Goal: Information Seeking & Learning: Learn about a topic

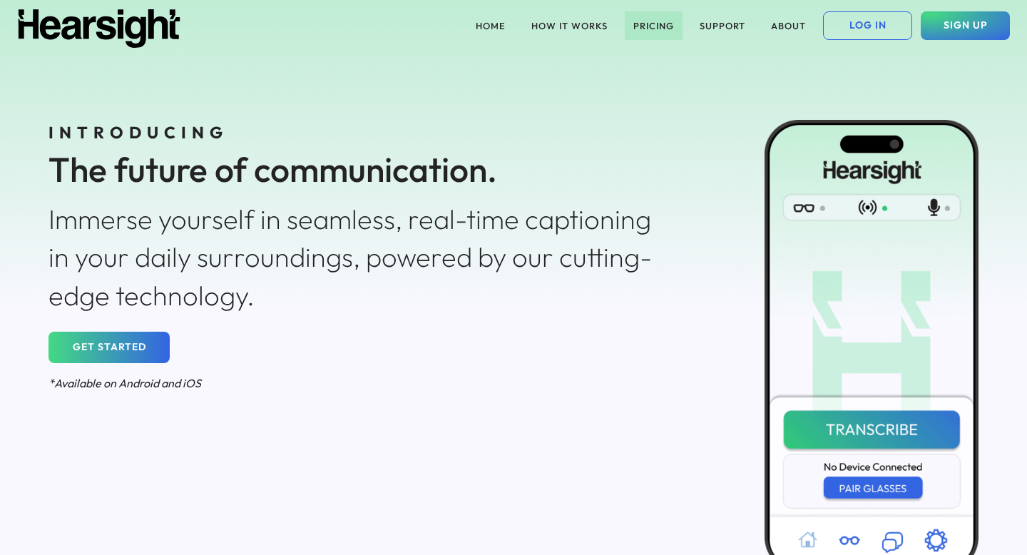
click at [655, 29] on button "PRICING" at bounding box center [654, 25] width 58 height 29
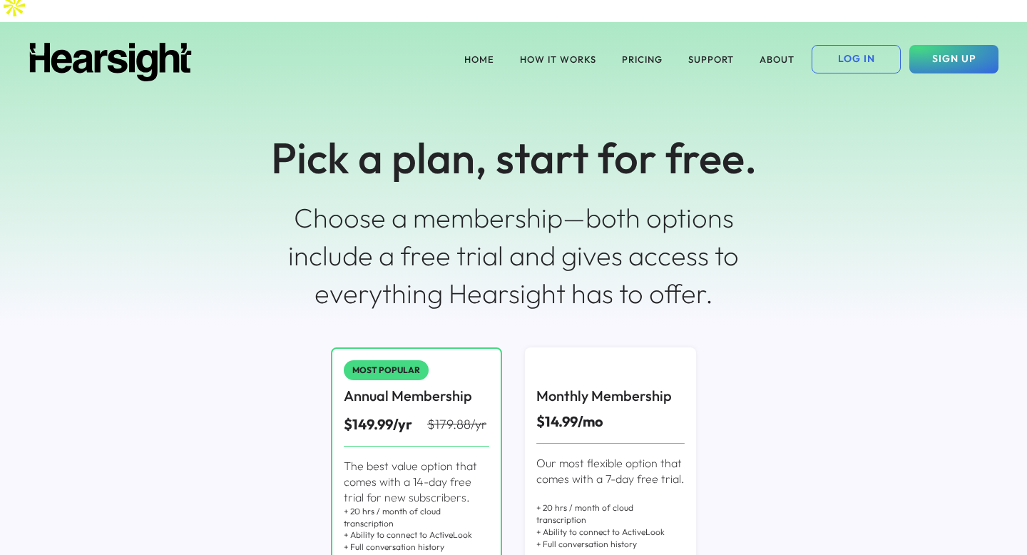
scroll to position [11, 0]
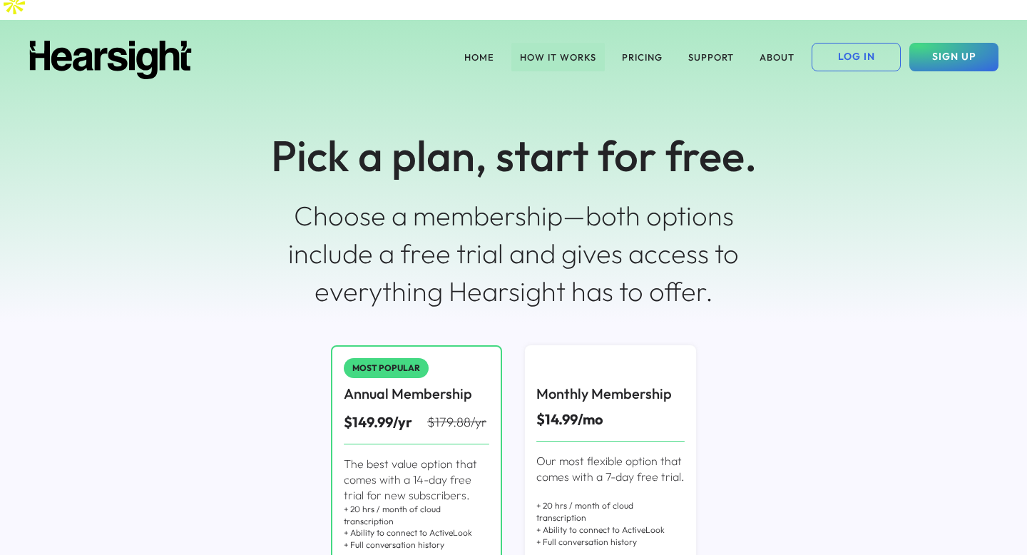
click at [567, 43] on button "HOW IT WORKS" at bounding box center [558, 57] width 93 height 29
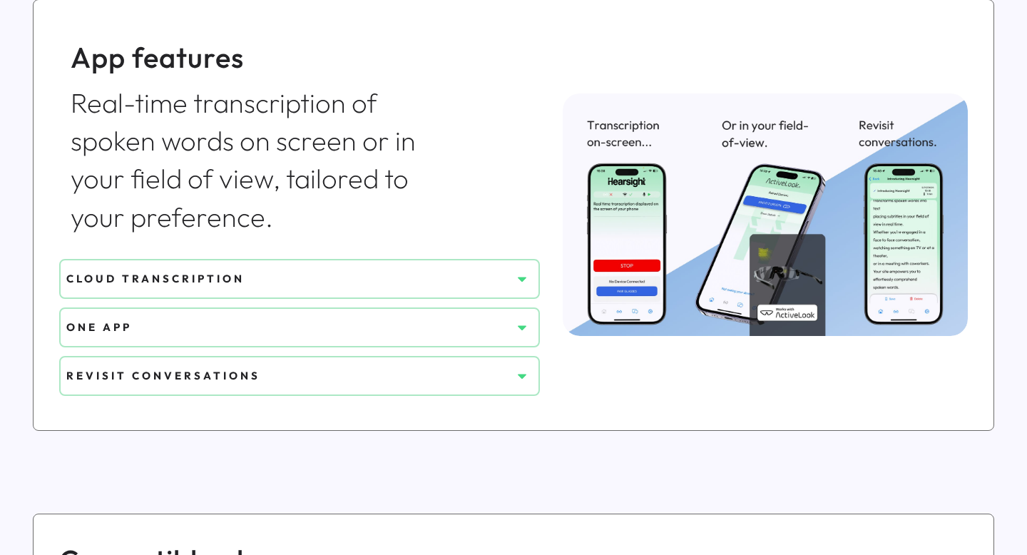
scroll to position [601, 0]
click at [504, 270] on div "CLOUD TRANSCRIPTION" at bounding box center [288, 277] width 445 height 15
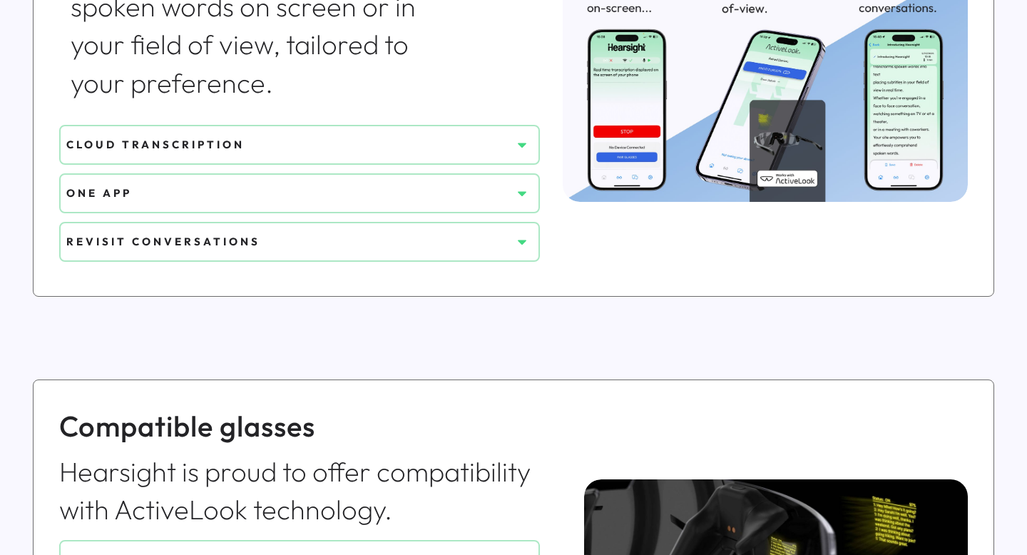
scroll to position [745, 0]
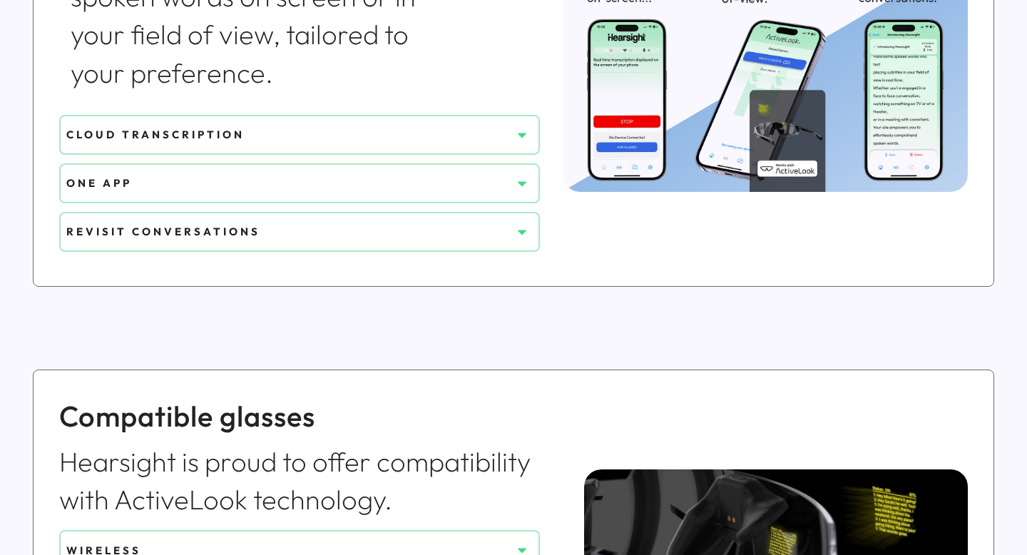
click at [509, 127] on div "CLOUD TRANSCRIPTION" at bounding box center [288, 134] width 445 height 15
click at [526, 128] on icon at bounding box center [522, 135] width 14 height 14
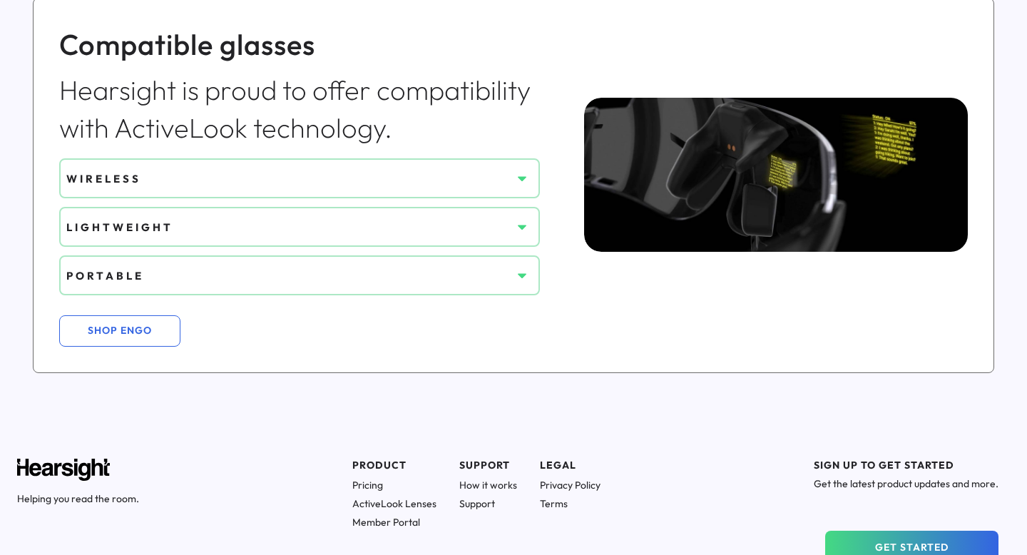
scroll to position [1221, 0]
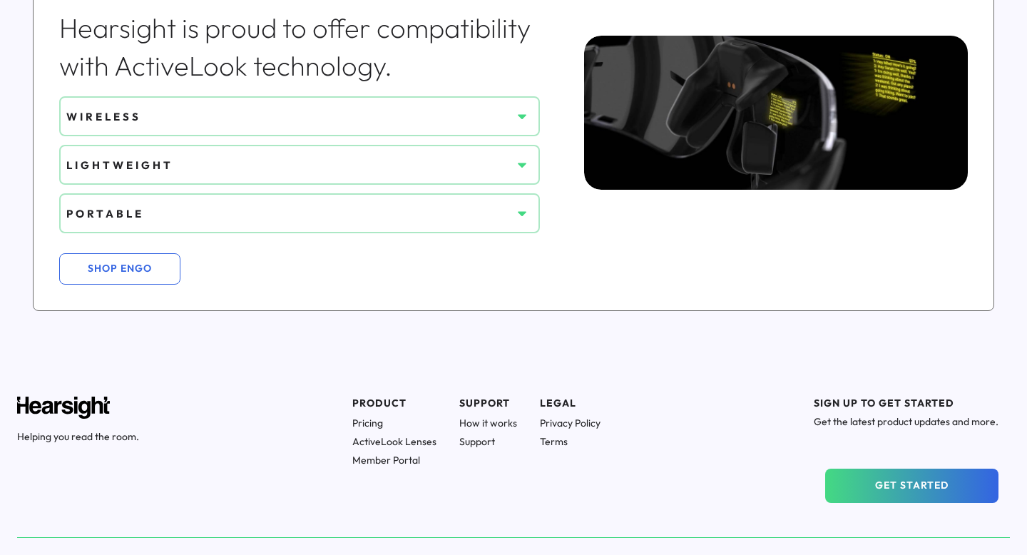
click at [368, 417] on h1 "Pricing" at bounding box center [394, 423] width 84 height 13
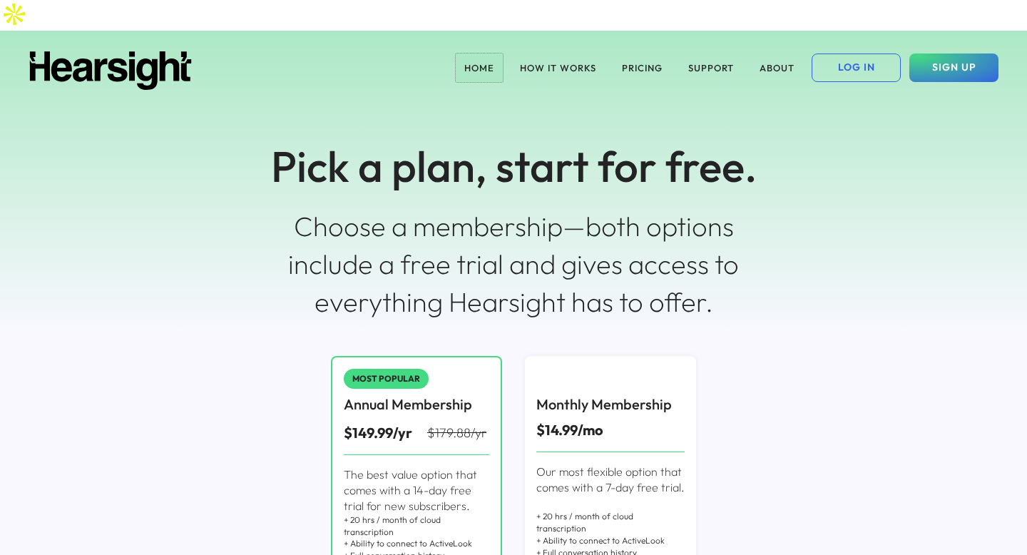
click at [474, 54] on button "HOME" at bounding box center [479, 68] width 47 height 29
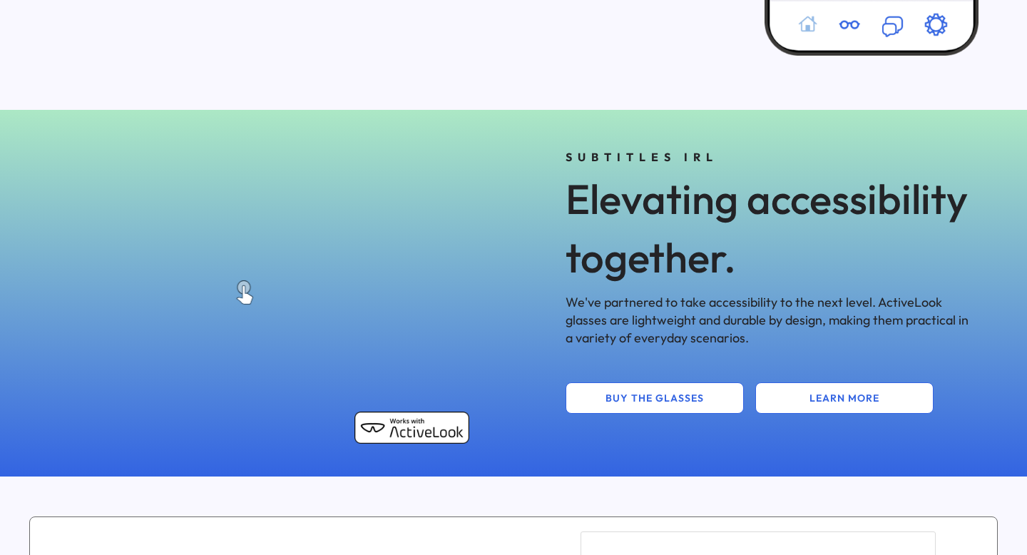
scroll to position [544, 0]
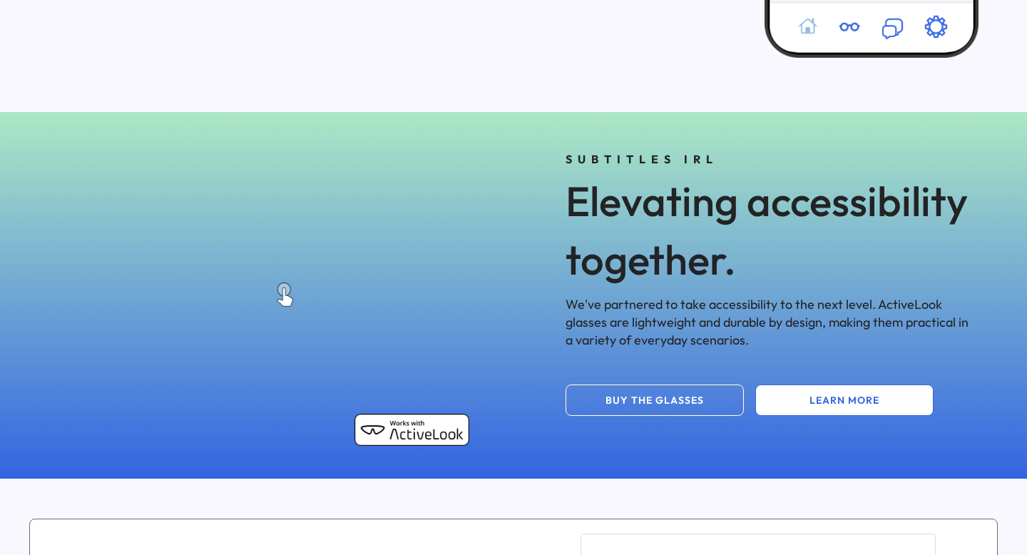
click at [625, 385] on button "BUY THE GLASSES" at bounding box center [655, 400] width 178 height 31
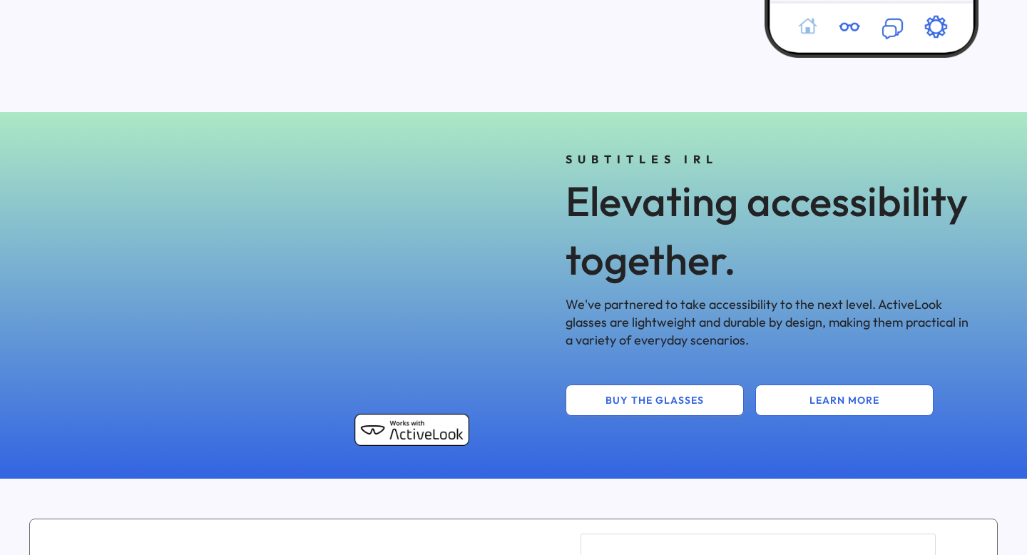
scroll to position [0, 0]
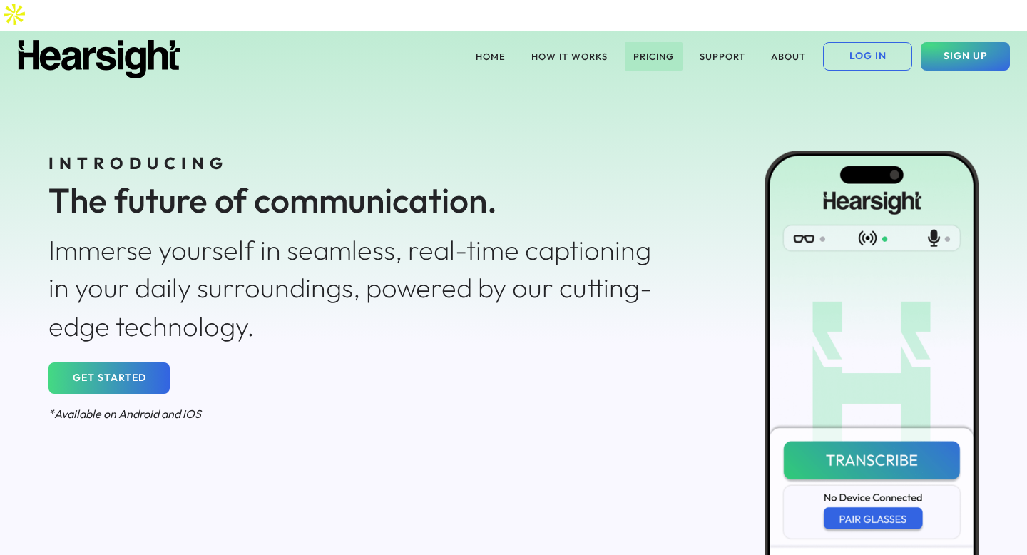
click at [647, 42] on button "PRICING" at bounding box center [654, 56] width 58 height 29
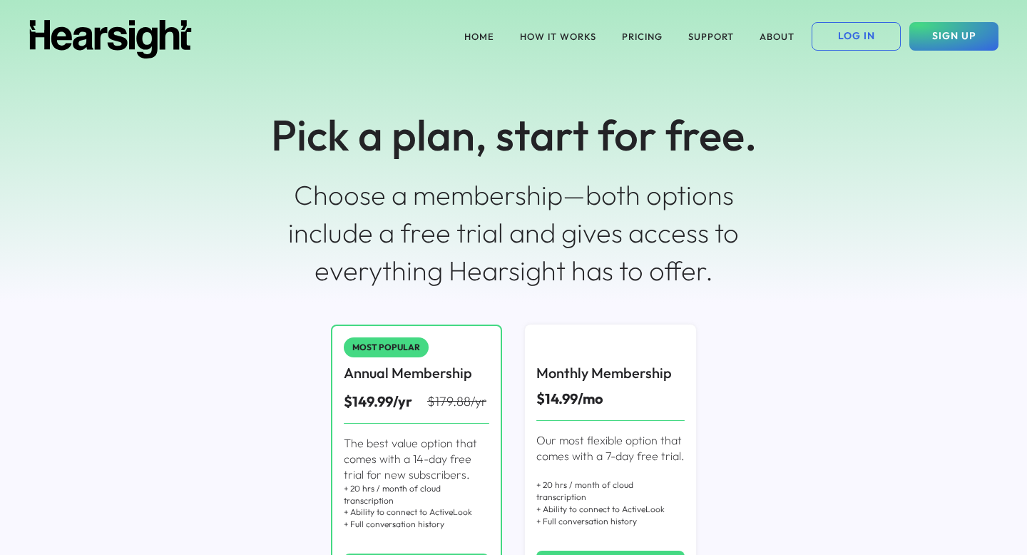
scroll to position [39, 0]
